Goal: Transaction & Acquisition: Download file/media

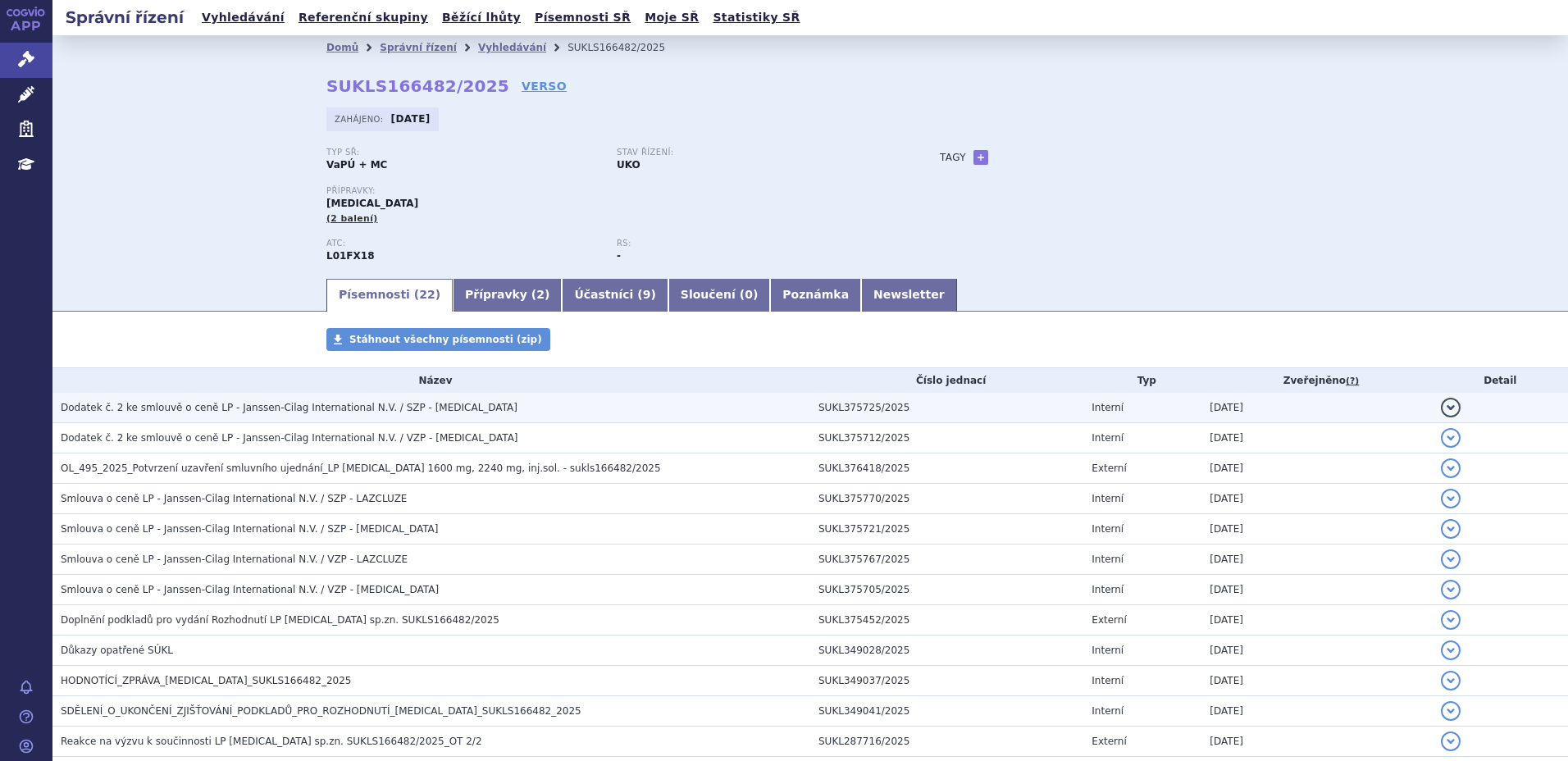
click at [241, 408] on span "Dodatek č. 2 ke smlouvě o ceně LP - Janssen-Cilag International N.V. / SZP - RY…" at bounding box center [288, 408] width 456 height 12
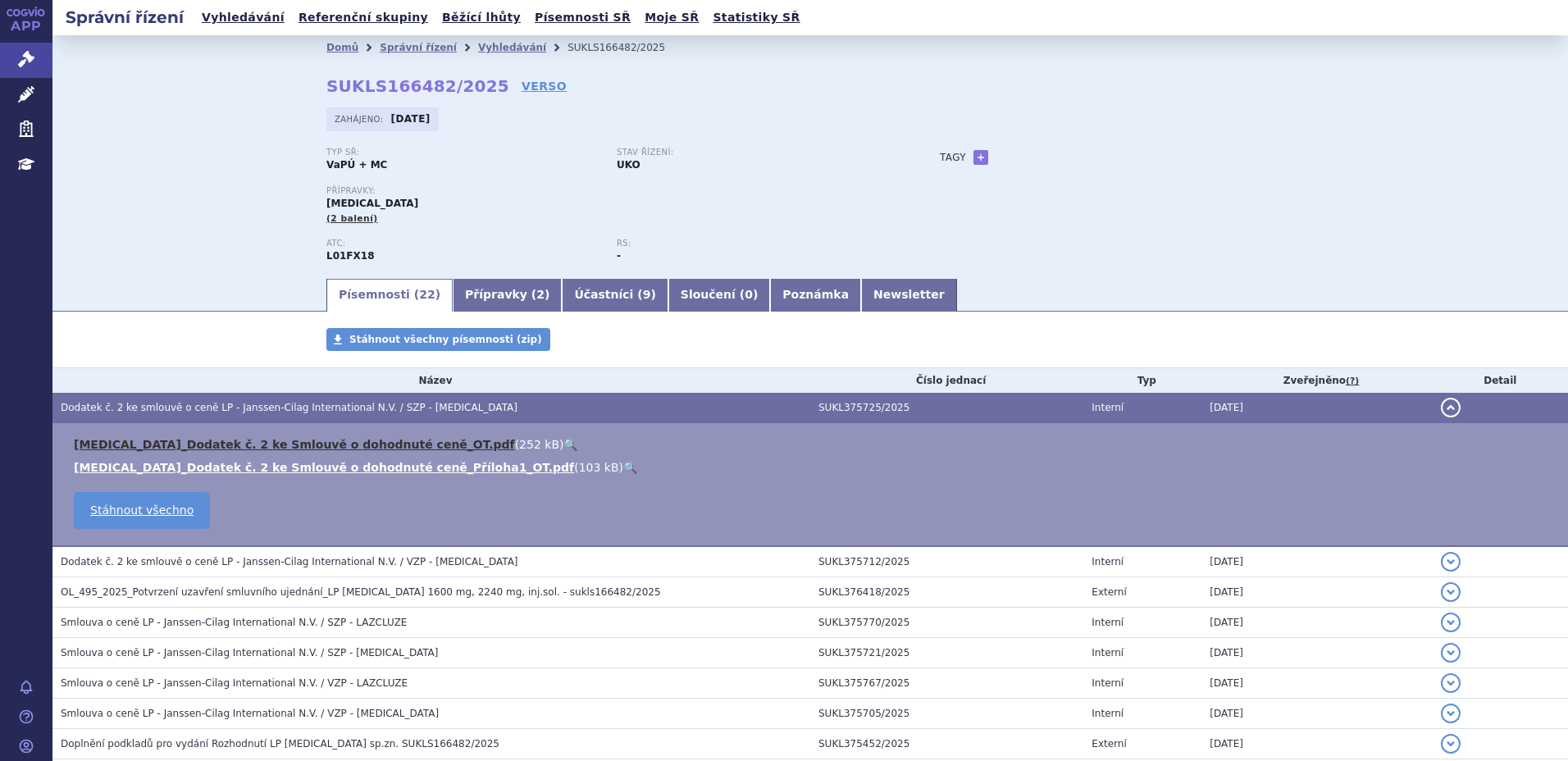
click at [239, 447] on link "RYBREVANT_Dodatek č. 2 ke Smlouvě o dohodnuté ceně_OT.pdf" at bounding box center [294, 444] width 441 height 13
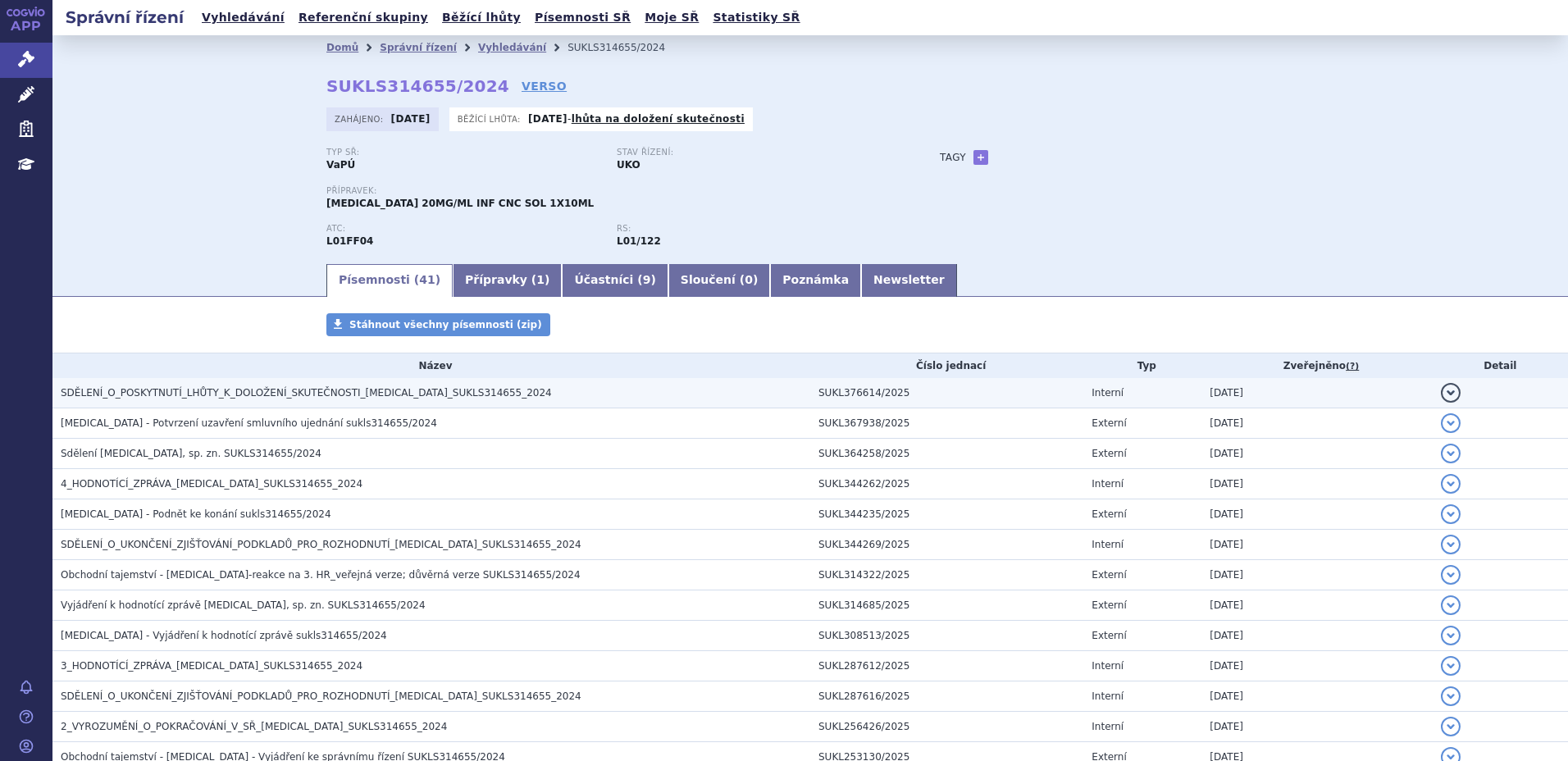
click at [208, 394] on span "SDĚLENÍ_O_POSKYTNUTÍ_LHŮTY_K_DOLOŽENÍ_SKUTEČNOSTI_[MEDICAL_DATA]_SUKLS314655_20…" at bounding box center [306, 393] width 491 height 12
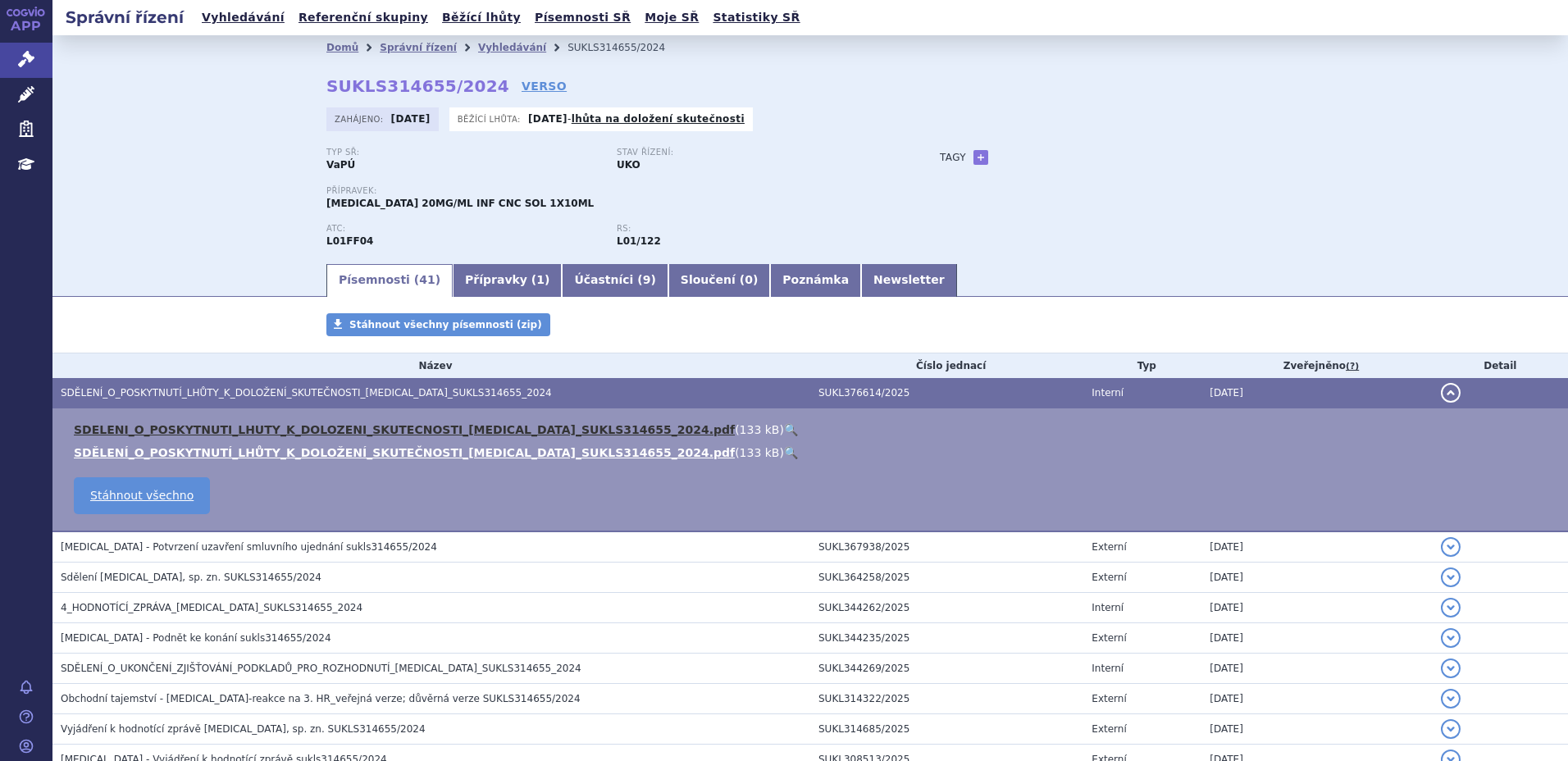
click at [204, 428] on link "SDELENI_O_POSKYTNUTI_LHUTY_K_DOLOZENI_SKUTECNOSTI_[MEDICAL_DATA]_SUKLS314655_20…" at bounding box center [404, 430] width 661 height 13
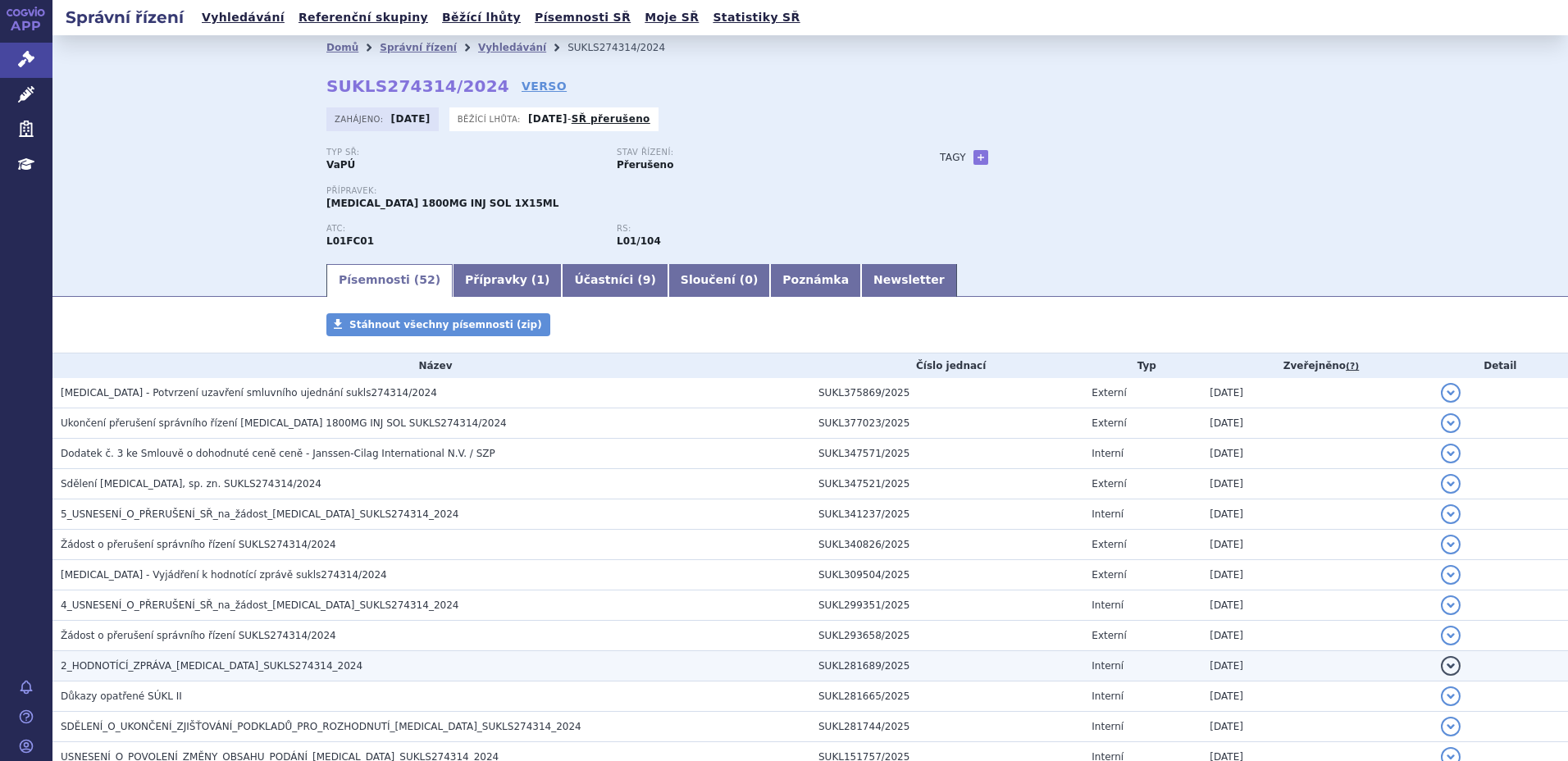
click at [223, 662] on span "2_HODNOTÍCÍ_ZPRÁVA_DARZALEX_SUKLS274314_2024" at bounding box center [211, 666] width 301 height 12
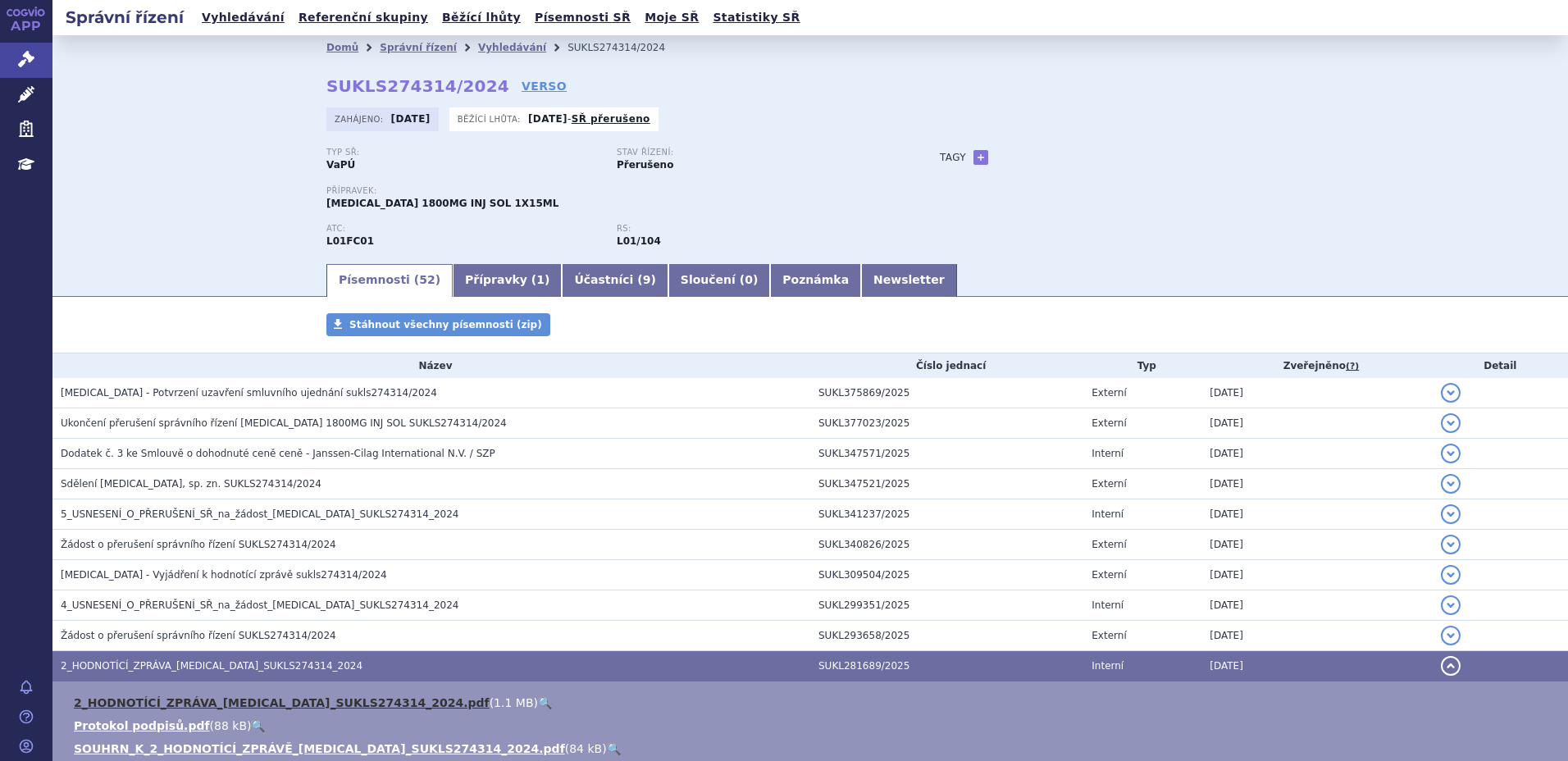
click at [219, 700] on link "2_HODNOTÍCÍ_ZPRÁVA_DARZALEX_SUKLS274314_2024.pdf" at bounding box center [281, 702] width 416 height 13
